Goal: Task Accomplishment & Management: Use online tool/utility

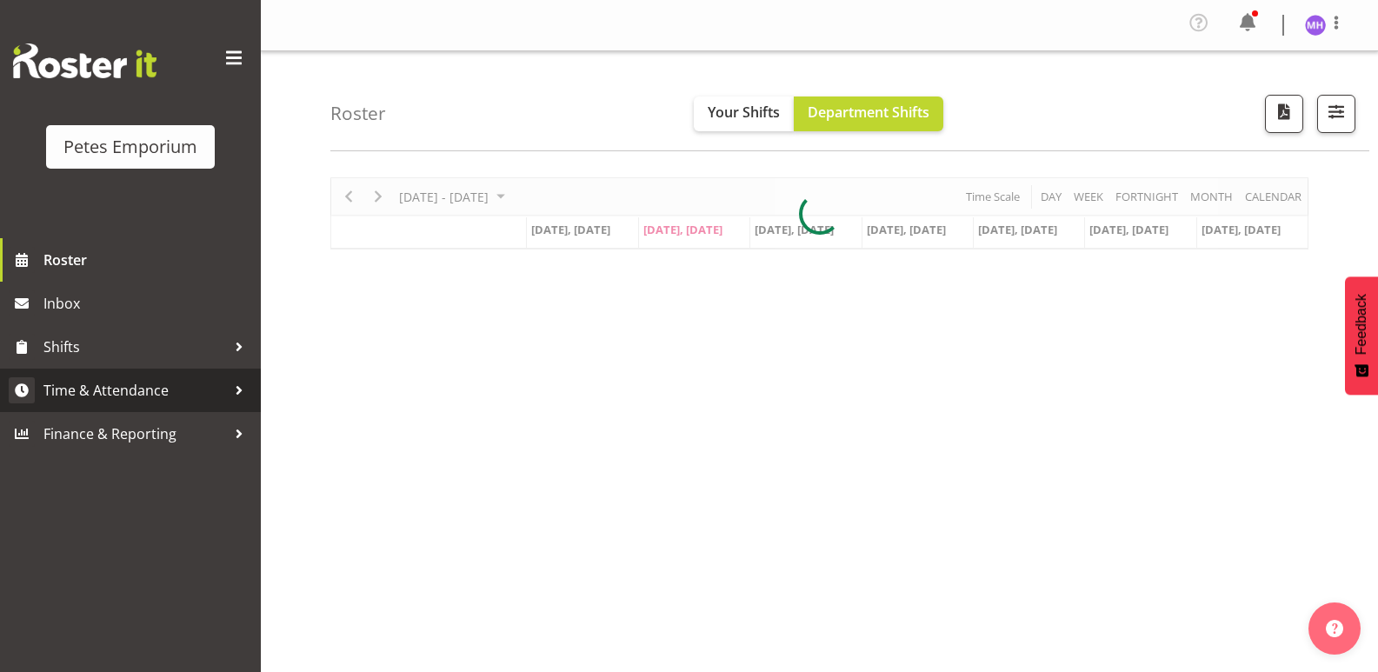
click at [170, 381] on span "Time & Attendance" at bounding box center [134, 390] width 183 height 26
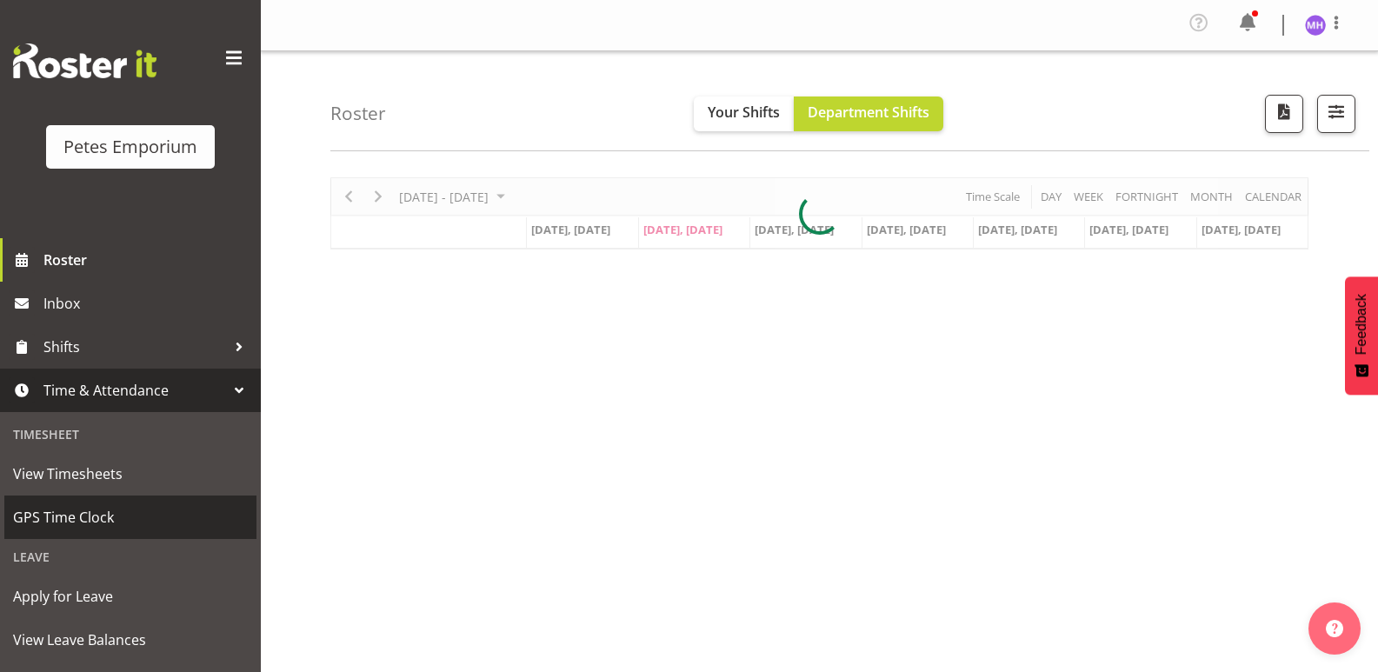
click at [115, 537] on link "GPS Time Clock" at bounding box center [130, 517] width 252 height 43
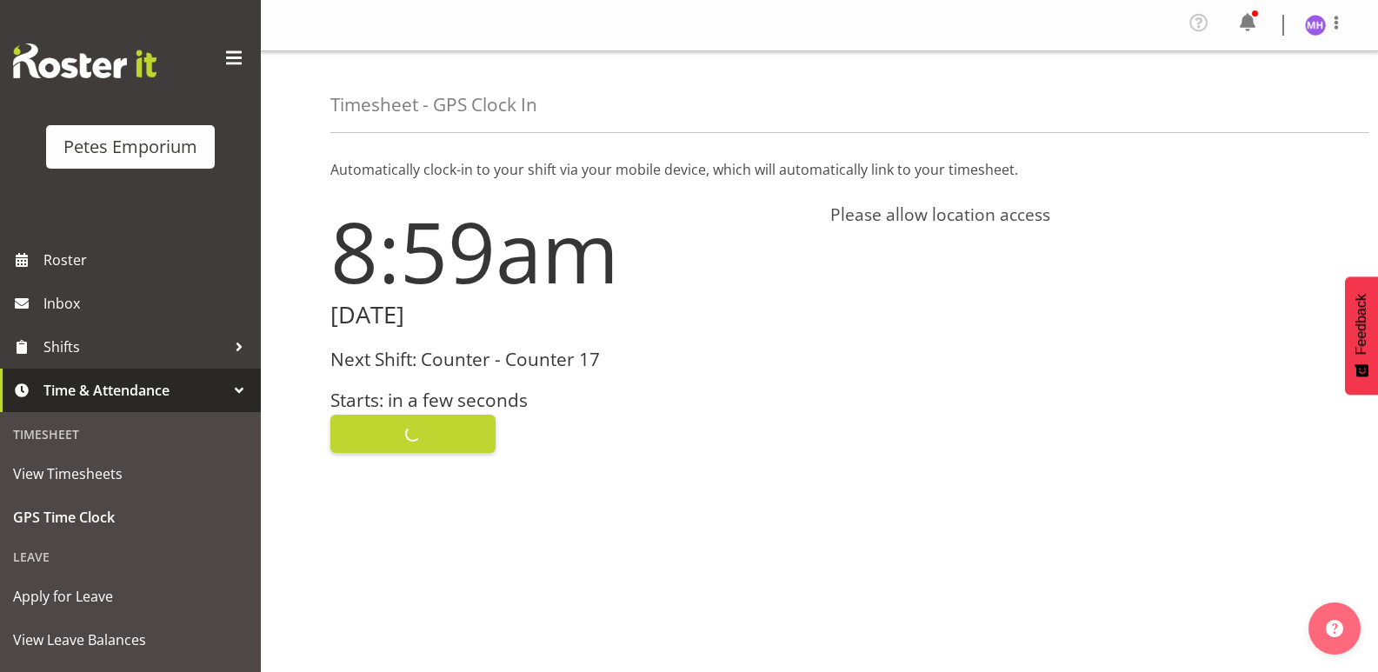
scroll to position [7, 0]
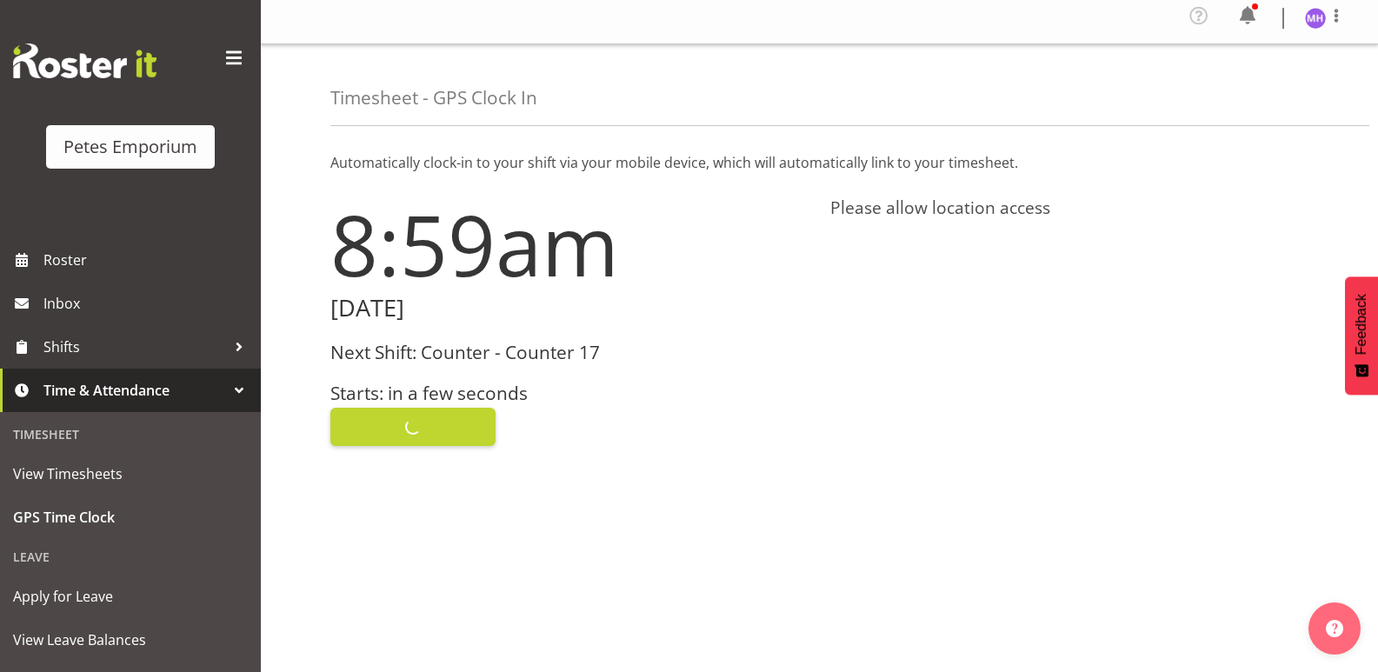
click at [457, 416] on div "Clock In" at bounding box center [569, 425] width 479 height 42
click at [444, 408] on button "Clock In" at bounding box center [412, 427] width 165 height 38
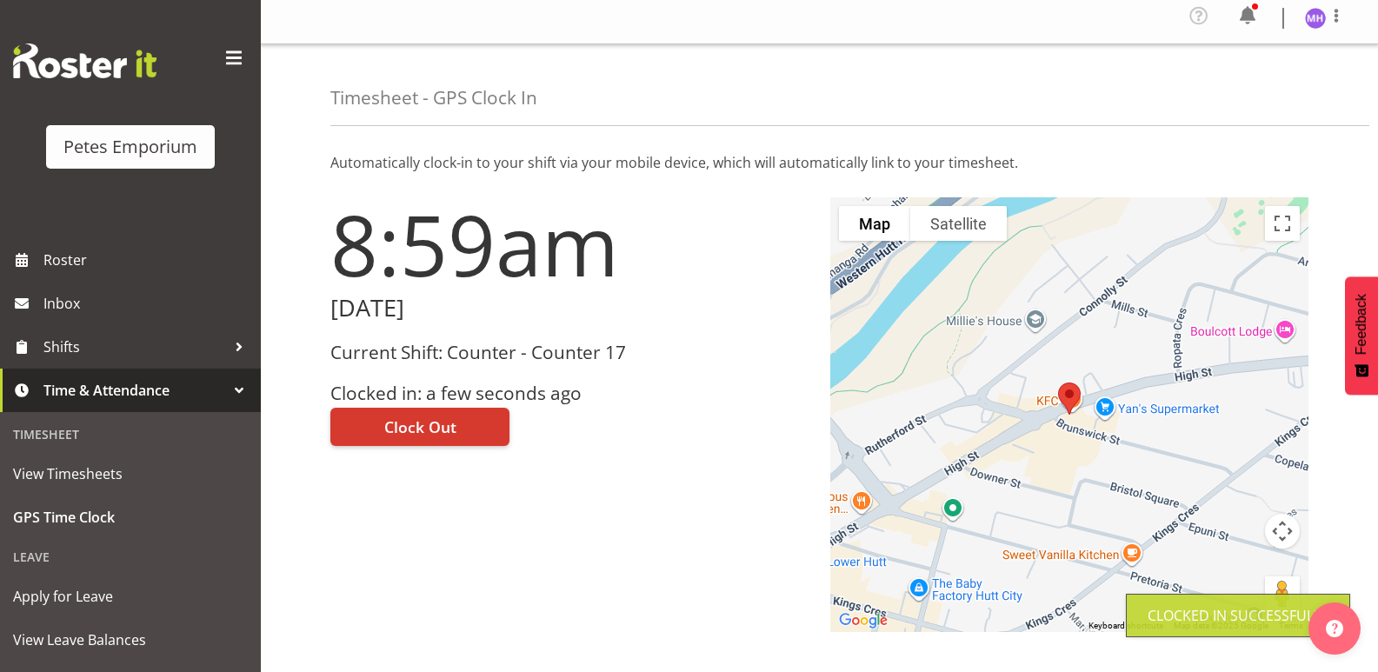
click at [1310, 27] on img at bounding box center [1315, 18] width 21 height 21
click at [1225, 95] on link "Log Out" at bounding box center [1263, 88] width 167 height 31
